Goal: Information Seeking & Learning: Learn about a topic

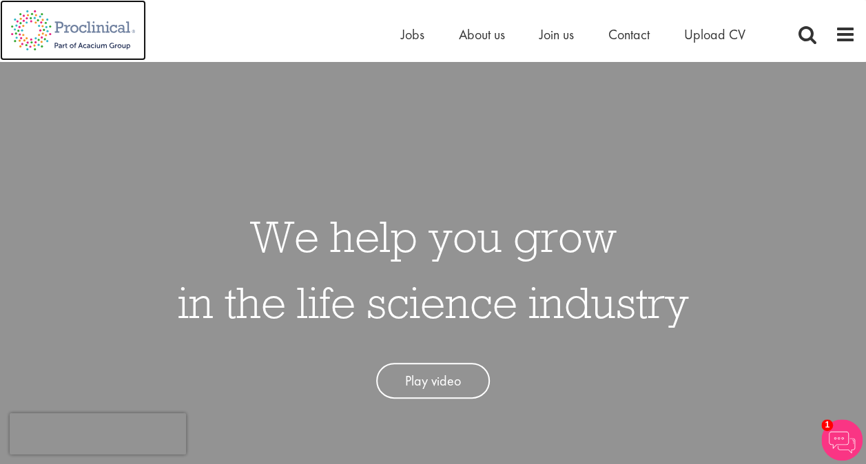
click at [92, 25] on img at bounding box center [73, 30] width 146 height 61
click at [806, 31] on span at bounding box center [807, 34] width 21 height 21
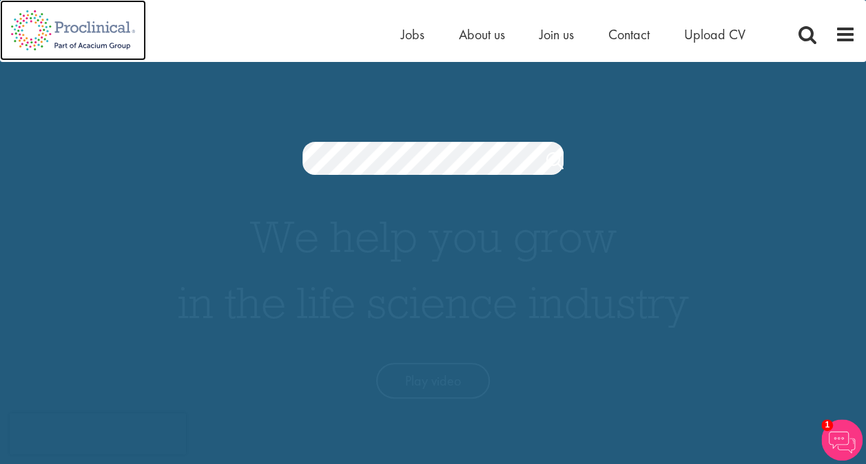
click at [95, 25] on img at bounding box center [73, 30] width 146 height 61
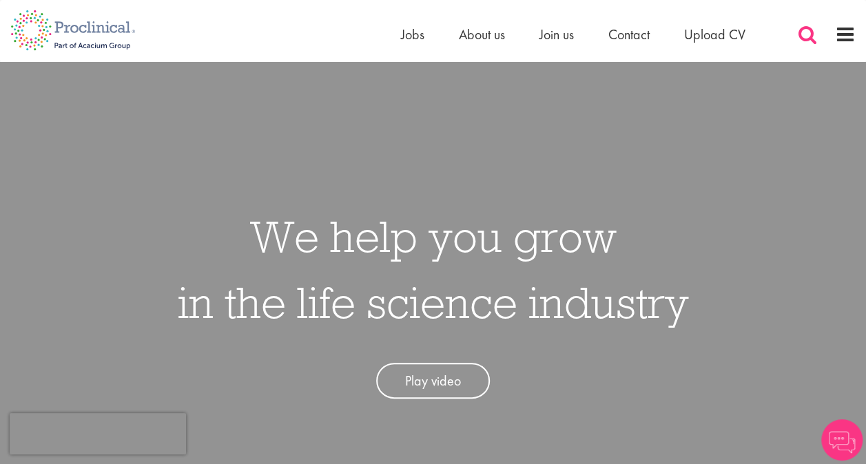
click at [806, 33] on span at bounding box center [807, 34] width 21 height 21
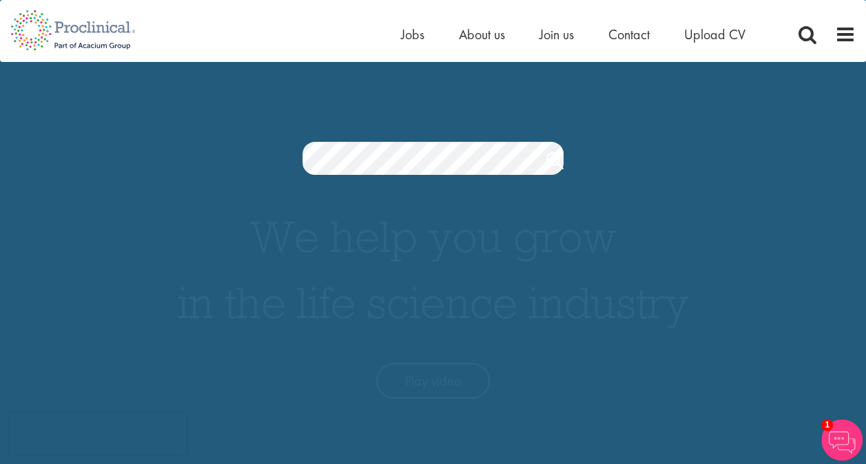
click at [853, 39] on span at bounding box center [845, 34] width 21 height 21
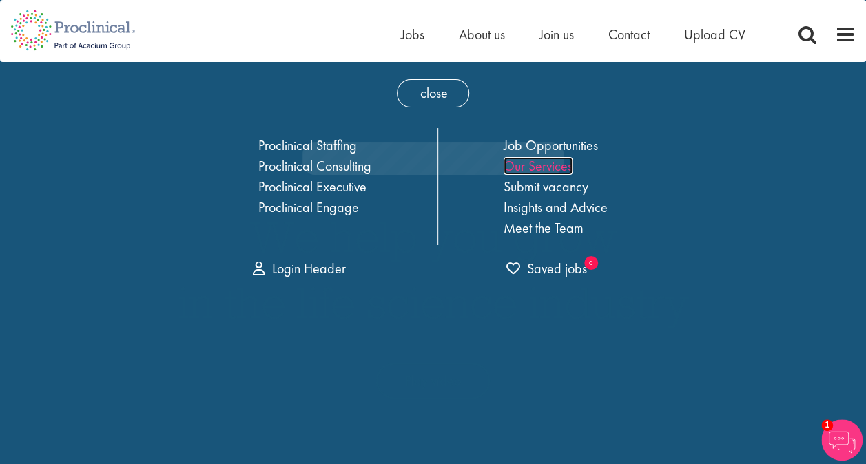
click at [540, 167] on link "Our Services" at bounding box center [537, 166] width 69 height 18
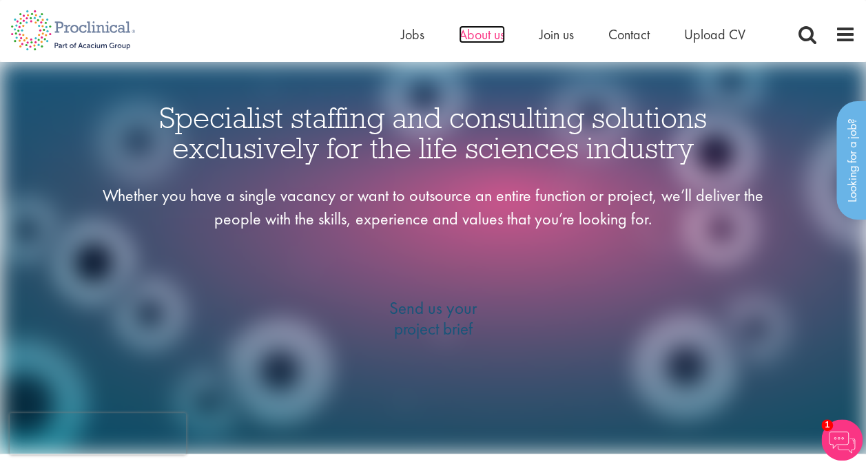
click at [484, 36] on span "About us" at bounding box center [482, 34] width 46 height 18
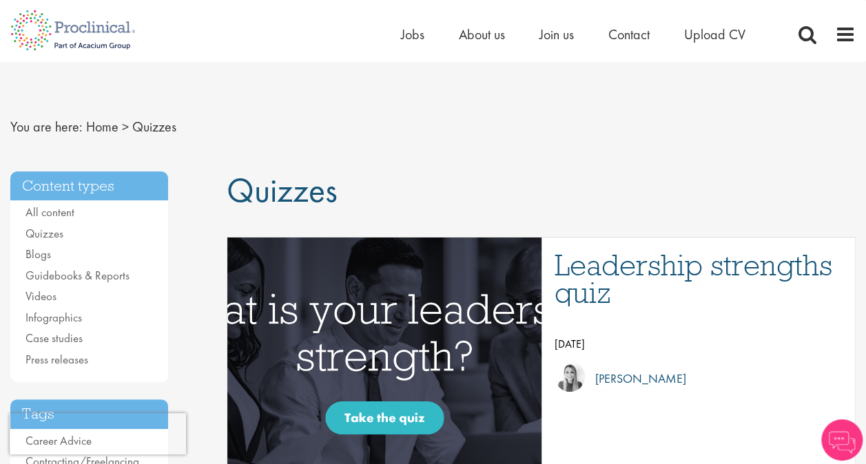
click at [359, 415] on img "Link to a post" at bounding box center [384, 366] width 598 height 311
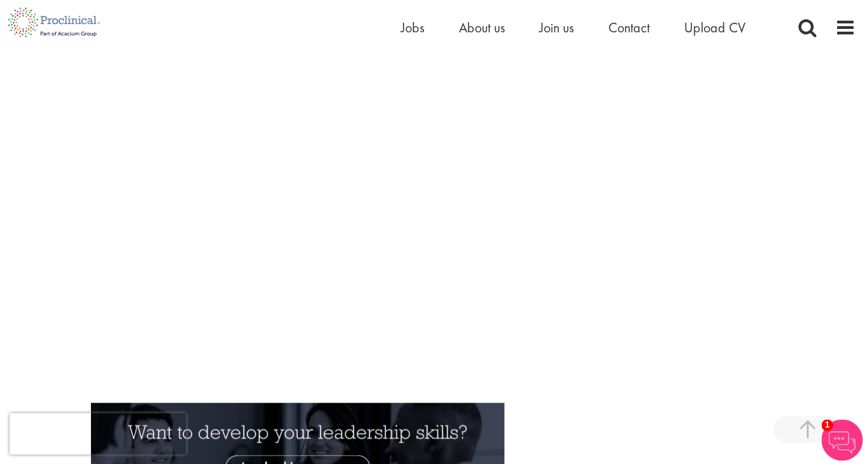
scroll to position [225, 0]
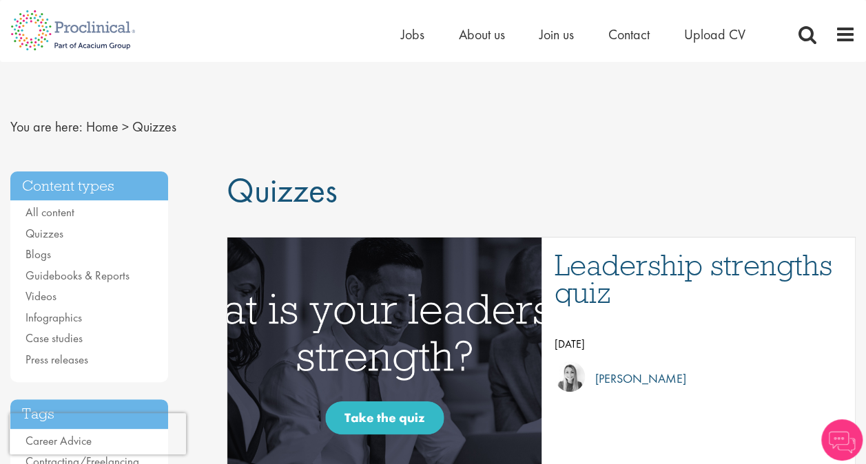
click at [390, 412] on img "Link to a post" at bounding box center [384, 366] width 598 height 311
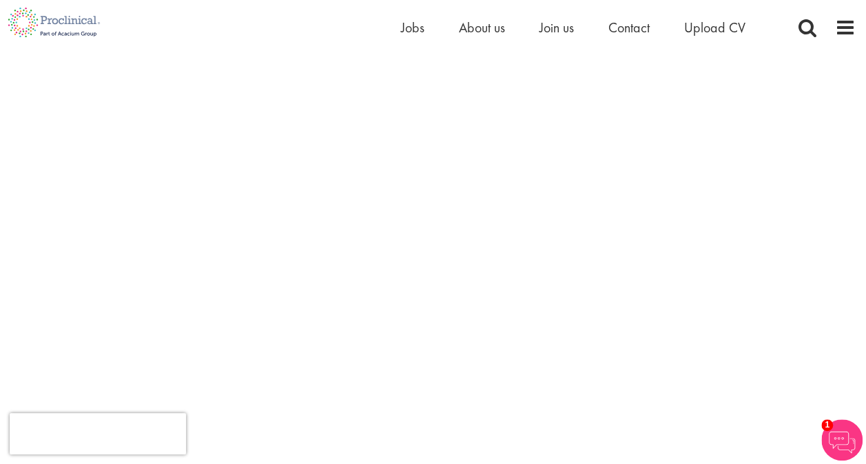
scroll to position [177, 0]
click at [415, 25] on span "Jobs" at bounding box center [412, 28] width 23 height 18
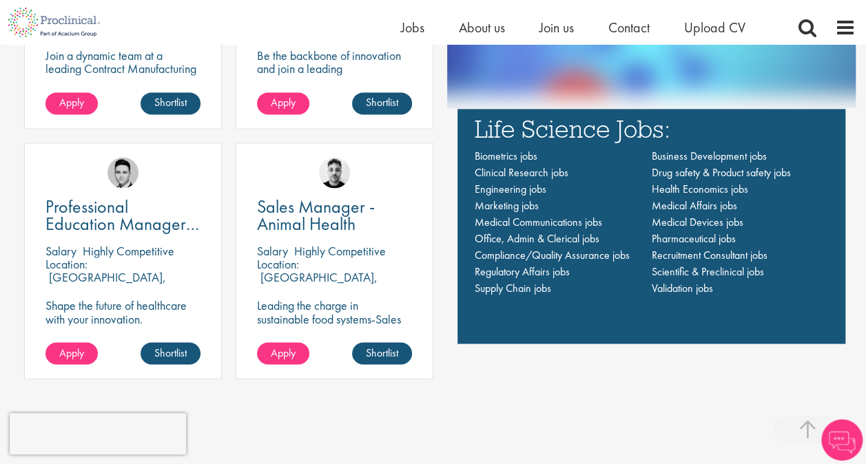
scroll to position [985, 0]
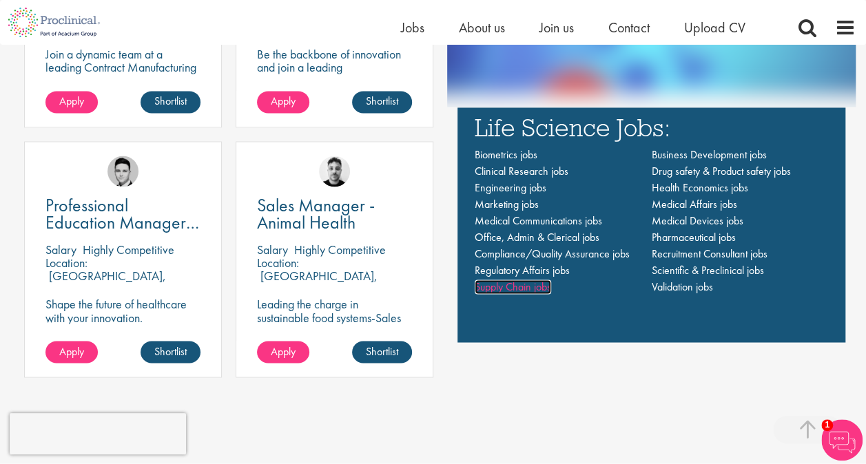
click at [507, 285] on span "Supply Chain jobs" at bounding box center [512, 287] width 76 height 14
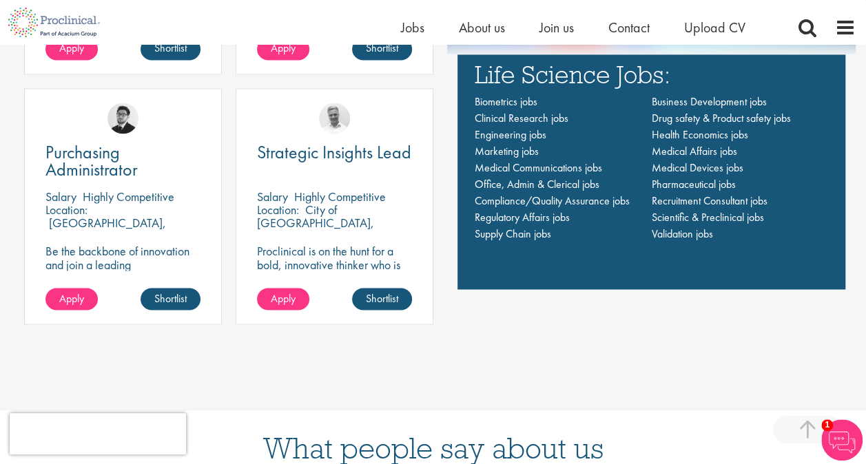
scroll to position [1036, 0]
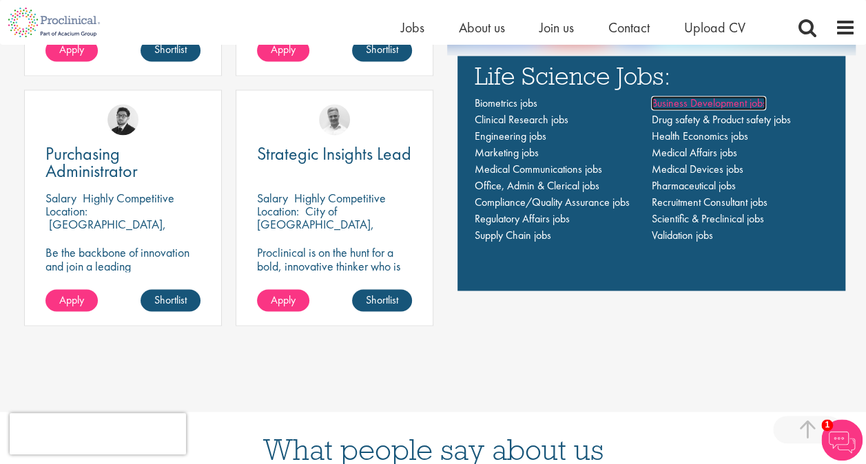
click at [700, 105] on span "Business Development jobs" at bounding box center [708, 103] width 115 height 14
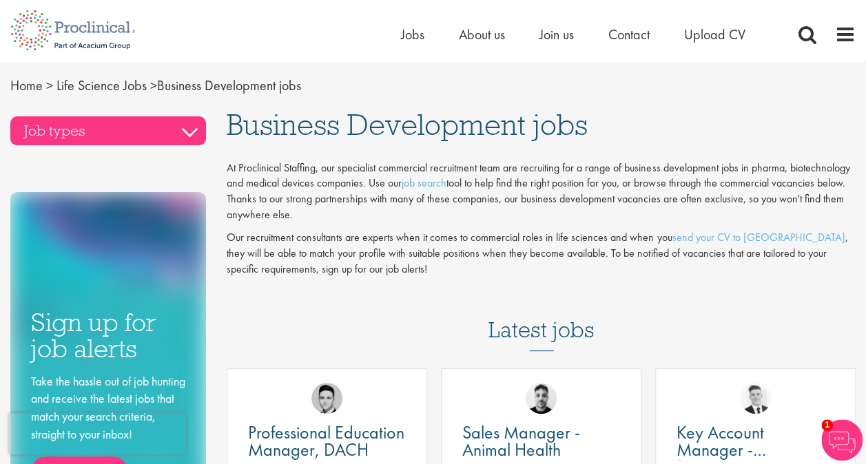
click at [108, 127] on h3 "Job types" at bounding box center [108, 130] width 196 height 29
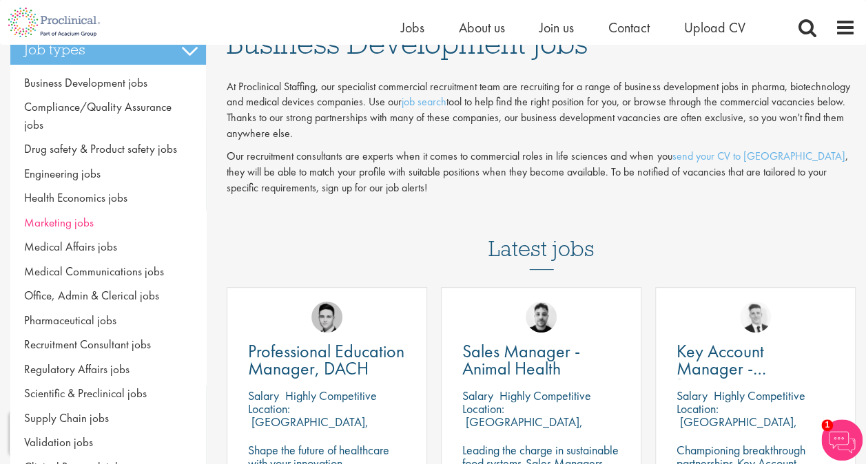
scroll to position [65, 0]
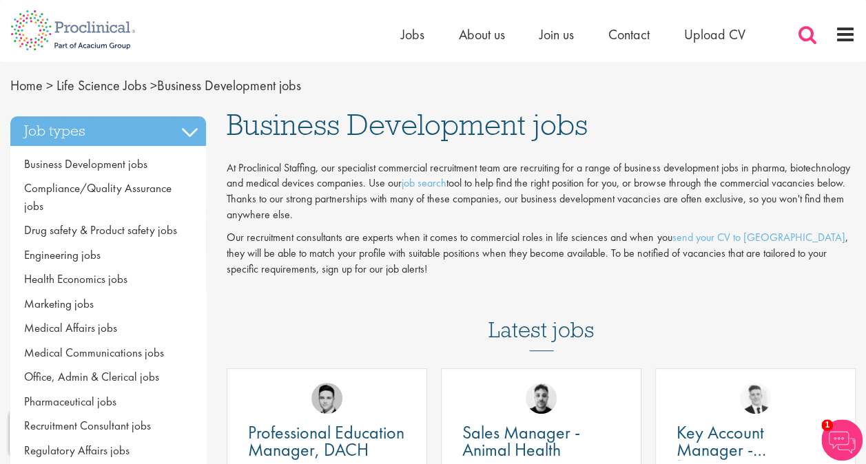
click at [804, 35] on span at bounding box center [807, 34] width 21 height 21
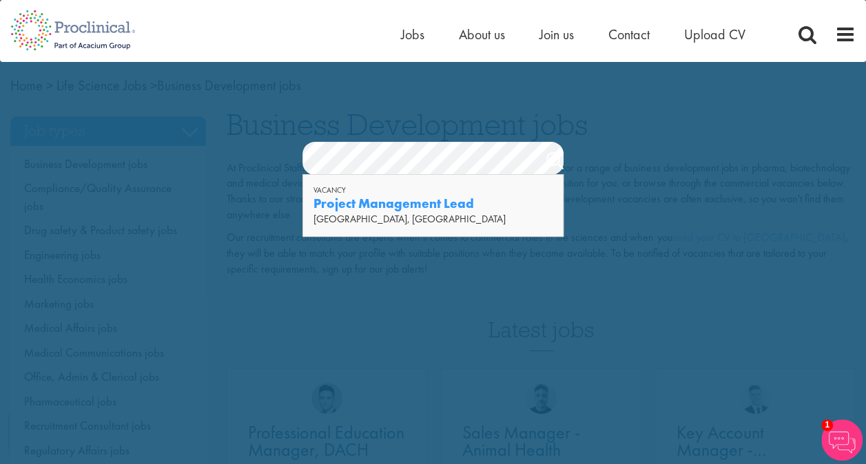
click at [394, 202] on strong "Project Management Lead" at bounding box center [393, 203] width 160 height 17
